Goal: Find specific page/section: Find specific page/section

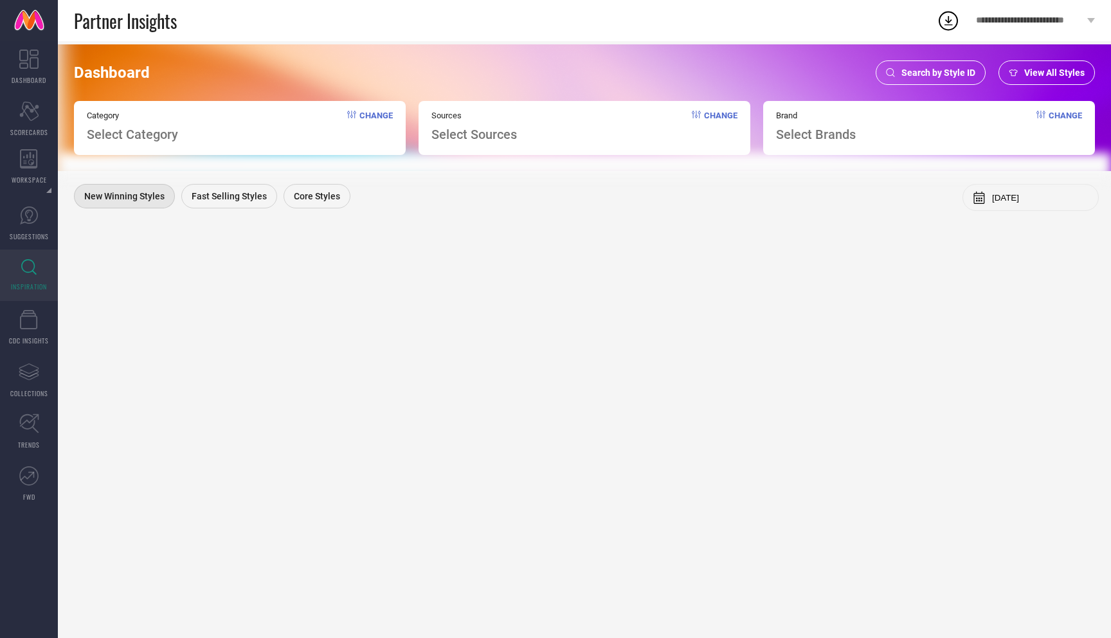
click at [937, 67] on div "Search by Style ID" at bounding box center [931, 72] width 110 height 24
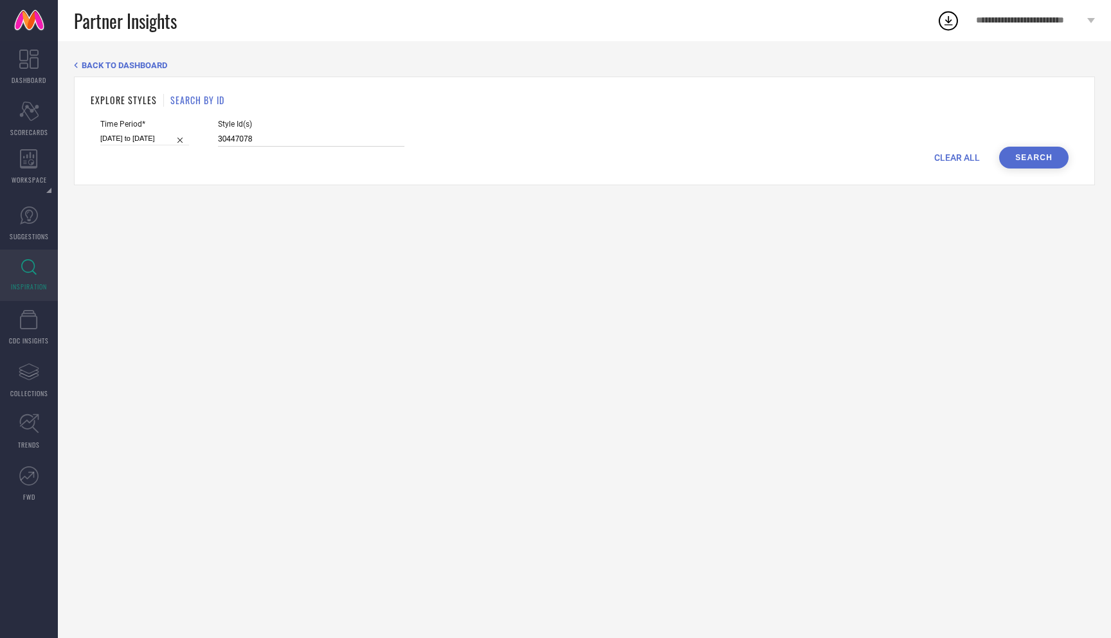
drag, startPoint x: 260, startPoint y: 138, endPoint x: 177, endPoint y: 138, distance: 83.0
click at [177, 138] on div "Time Period* 29-07-2025 to 04-08-2025 Style Id(s) 30447078" at bounding box center [584, 133] width 968 height 27
paste input "2045001"
click at [1030, 161] on button "Search" at bounding box center [1033, 158] width 69 height 22
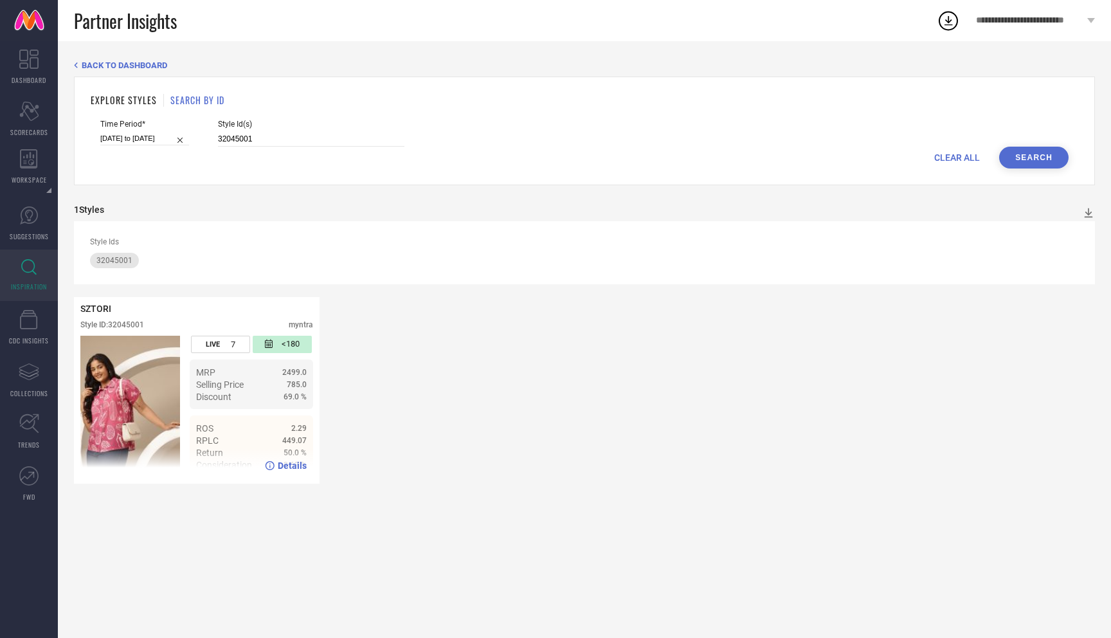
click at [280, 464] on span "Details" at bounding box center [292, 465] width 29 height 10
drag, startPoint x: 257, startPoint y: 140, endPoint x: 171, endPoint y: 140, distance: 85.5
click at [171, 140] on div "Time Period* 29-07-2025 to 04-08-2025 Style Id(s) 32045001" at bounding box center [584, 133] width 968 height 27
paste input "1433673"
type input "31433673"
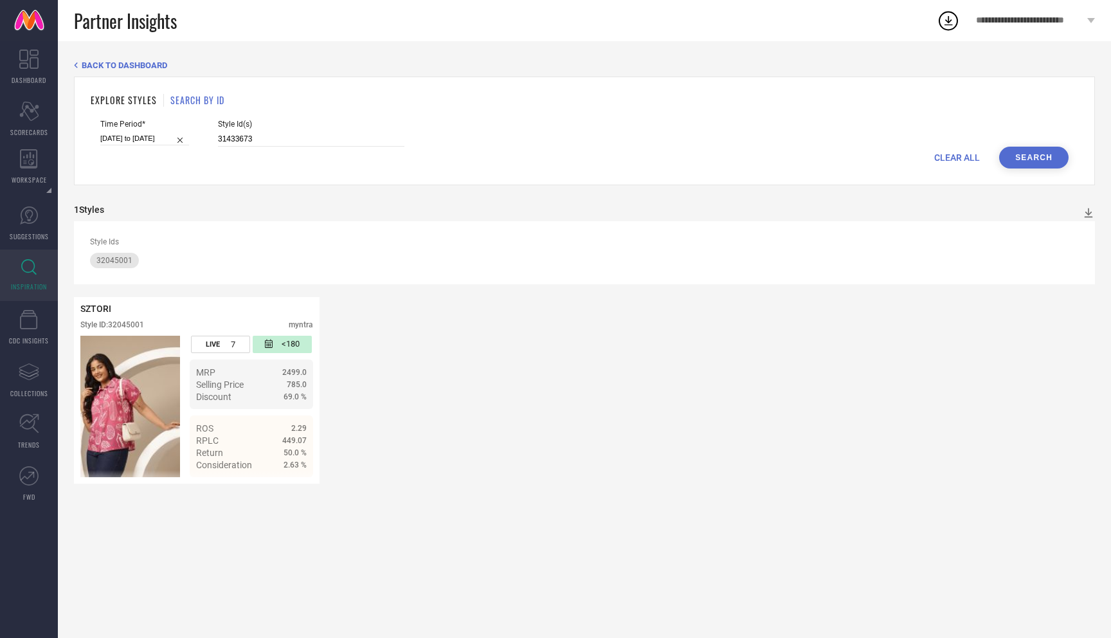
click at [1022, 167] on button "Search" at bounding box center [1033, 158] width 69 height 22
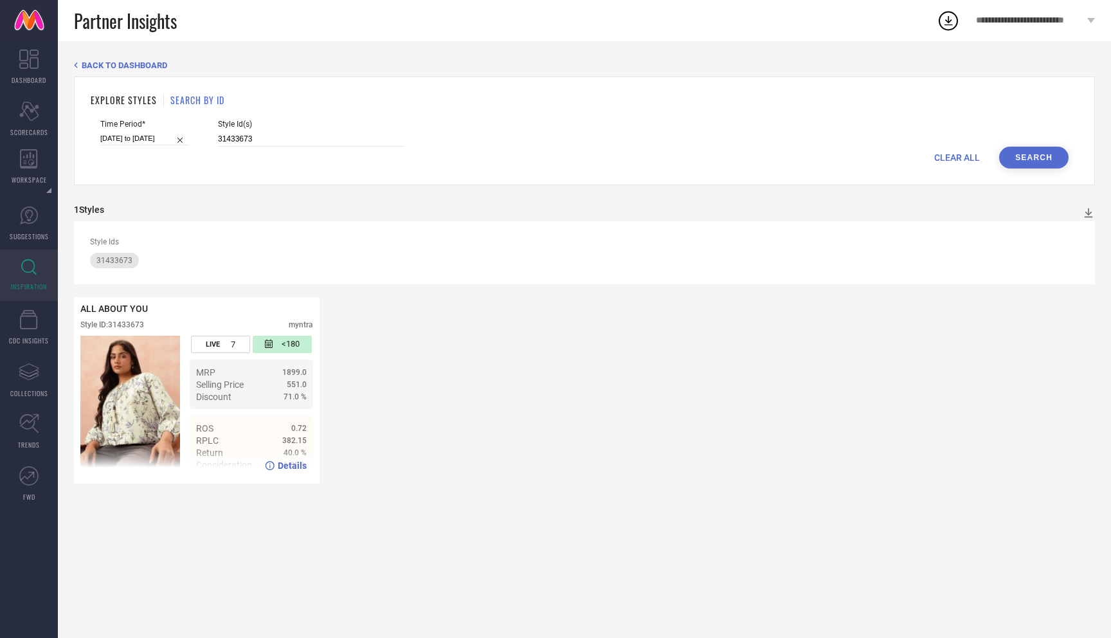
click at [283, 466] on span "Details" at bounding box center [292, 465] width 29 height 10
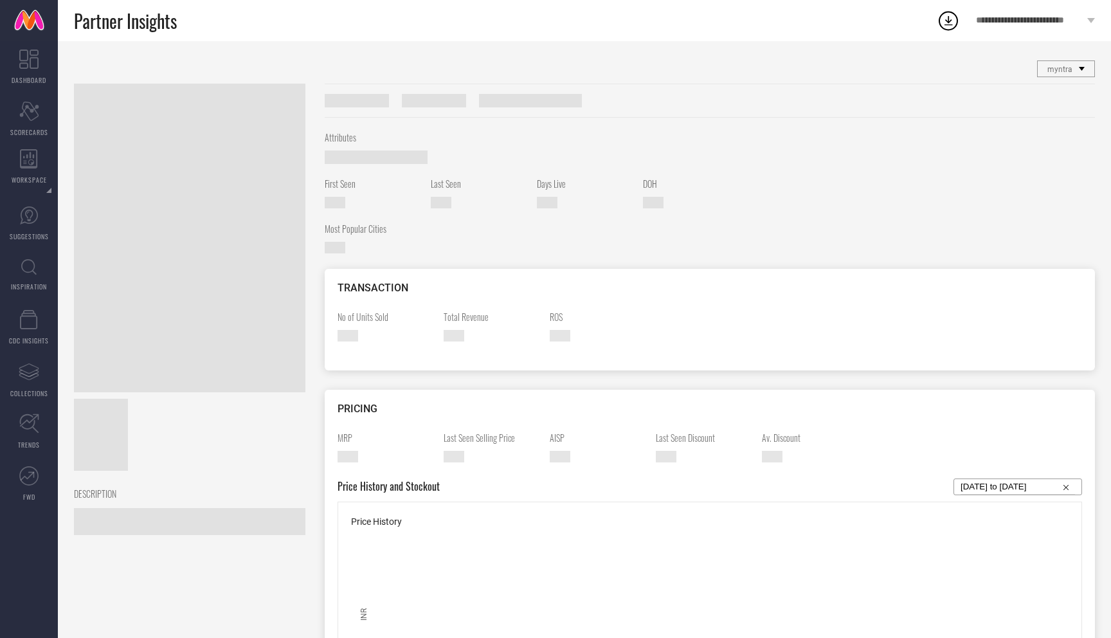
scroll to position [8, 0]
